Goal: Information Seeking & Learning: Learn about a topic

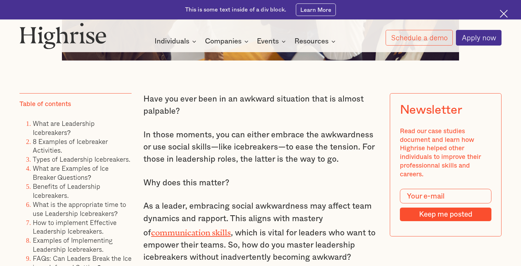
scroll to position [452, 0]
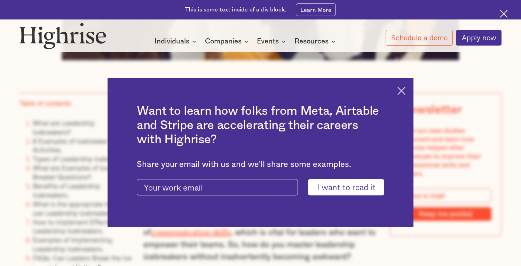
click at [406, 93] on img at bounding box center [402, 91] width 8 height 8
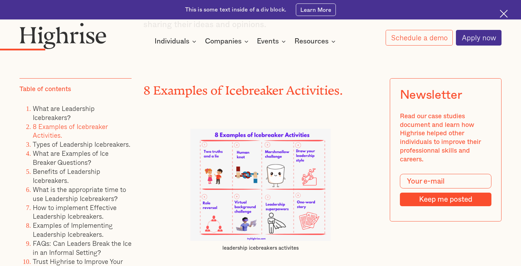
scroll to position [1382, 0]
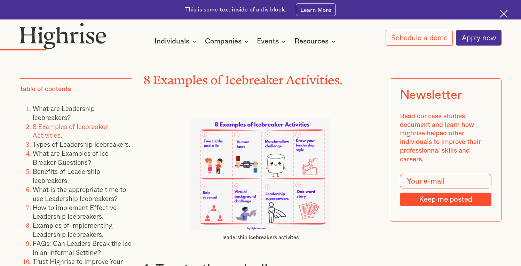
click at [282, 173] on img at bounding box center [260, 174] width 140 height 112
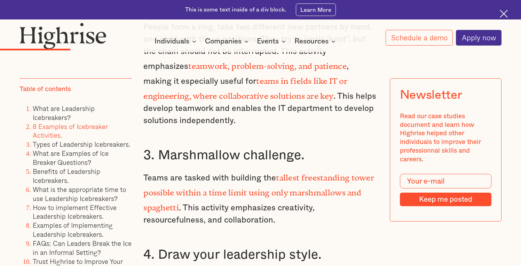
scroll to position [1773, 0]
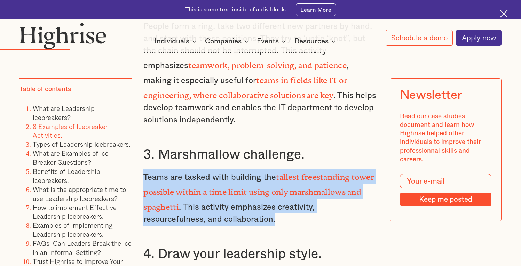
drag, startPoint x: 143, startPoint y: 173, endPoint x: 285, endPoint y: 210, distance: 146.7
click at [285, 210] on p "Teams are tasked with building the tallest freestanding tower possible within a…" at bounding box center [260, 197] width 234 height 57
copy p "Teams are tasked with building the tallest freestanding tower possible within a…"
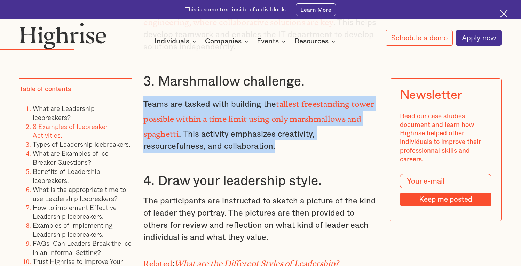
scroll to position [1857, 0]
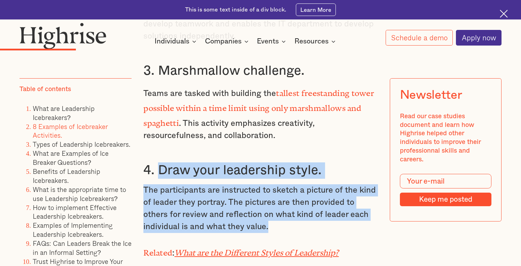
drag, startPoint x: 158, startPoint y: 162, endPoint x: 278, endPoint y: 221, distance: 134.2
click at [278, 221] on div "What are Leadership Icebreakers? Leadership icebreakers are team activities des…" at bounding box center [260, 32] width 234 height 1456
click at [194, 224] on p "The participants are instructed to sketch a picture of the kind of leader they …" at bounding box center [260, 208] width 234 height 49
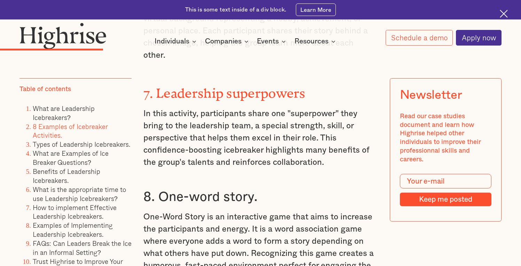
scroll to position [2312, 0]
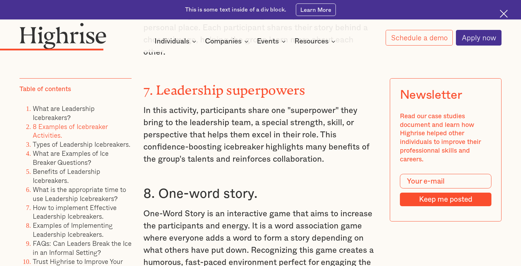
click at [202, 208] on p "One-Word Story is an interactive game that aims to increase the participants an…" at bounding box center [260, 251] width 234 height 86
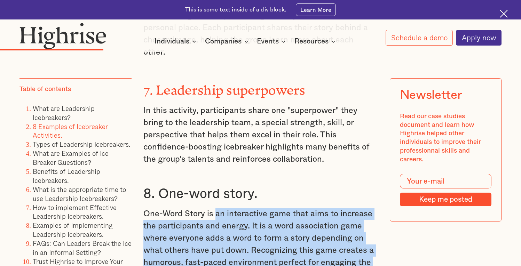
drag, startPoint x: 215, startPoint y: 183, endPoint x: 277, endPoint y: 250, distance: 91.9
click at [277, 250] on p "One-Word Story is an interactive game that aims to increase the participants an…" at bounding box center [260, 251] width 234 height 86
copy p "an interactive game that aims to increase the participants and energy. It is a …"
